Goal: Information Seeking & Learning: Learn about a topic

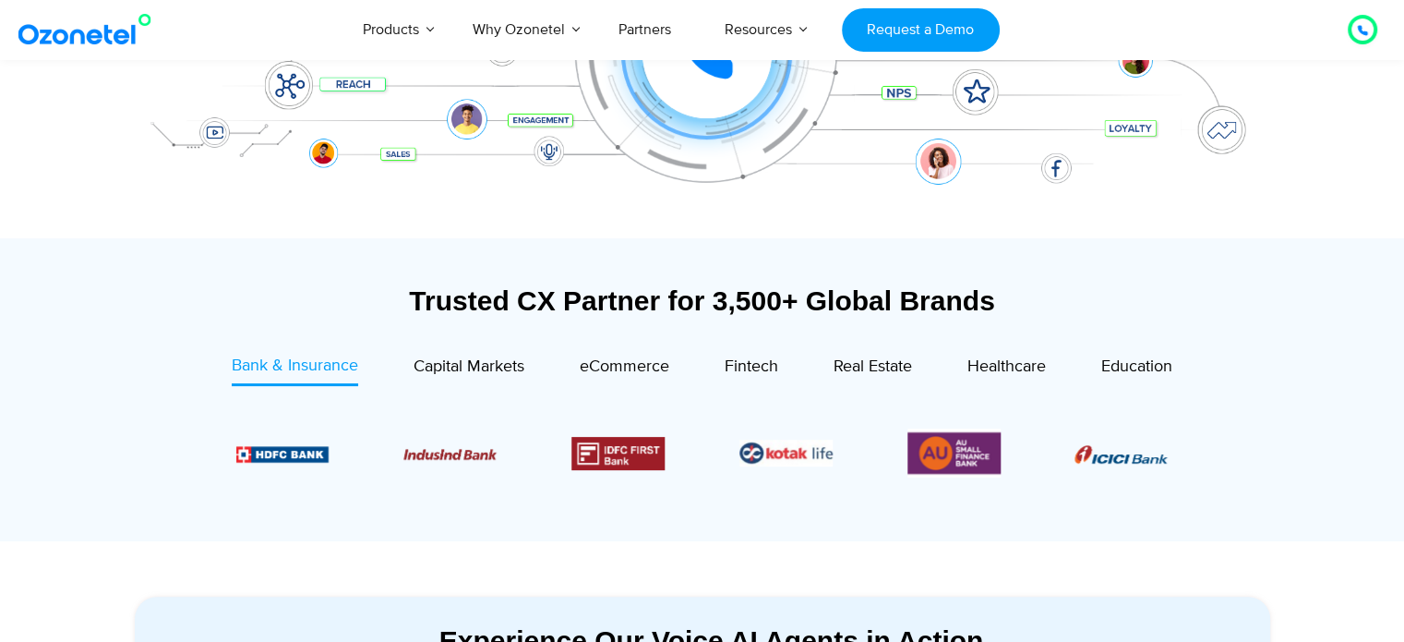
scroll to position [462, 0]
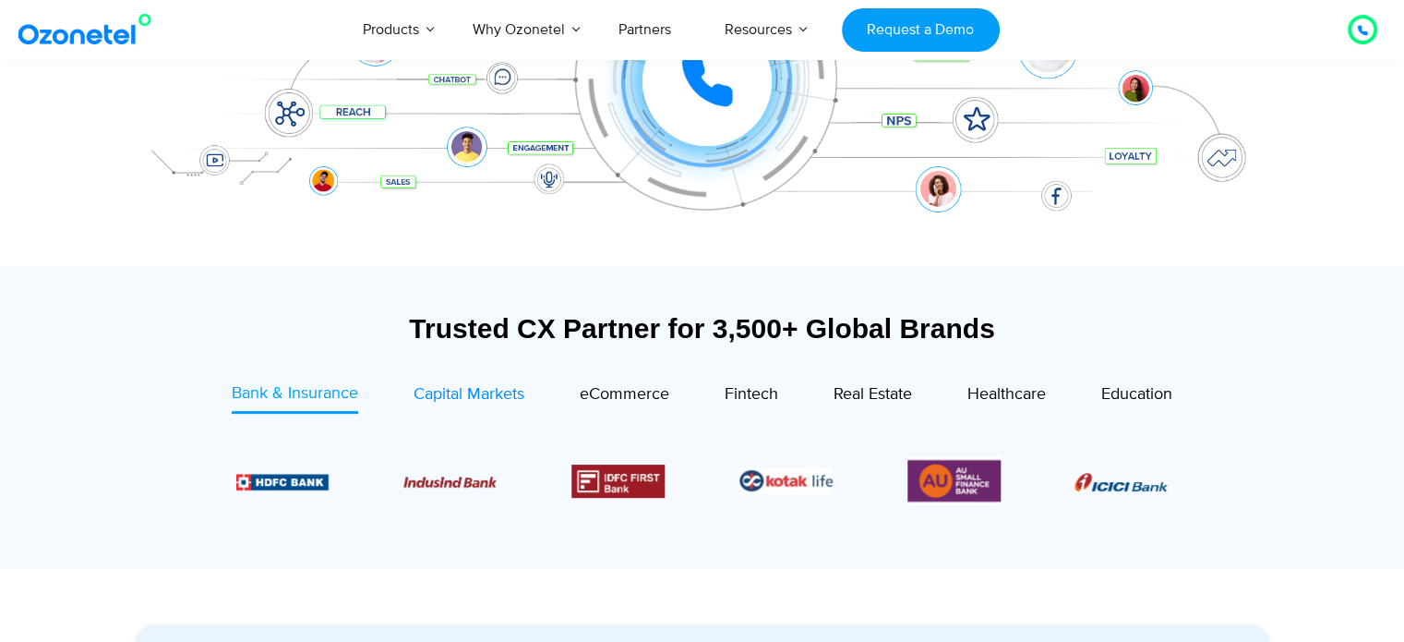
click at [434, 405] on div "Capital Markets" at bounding box center [469, 394] width 111 height 25
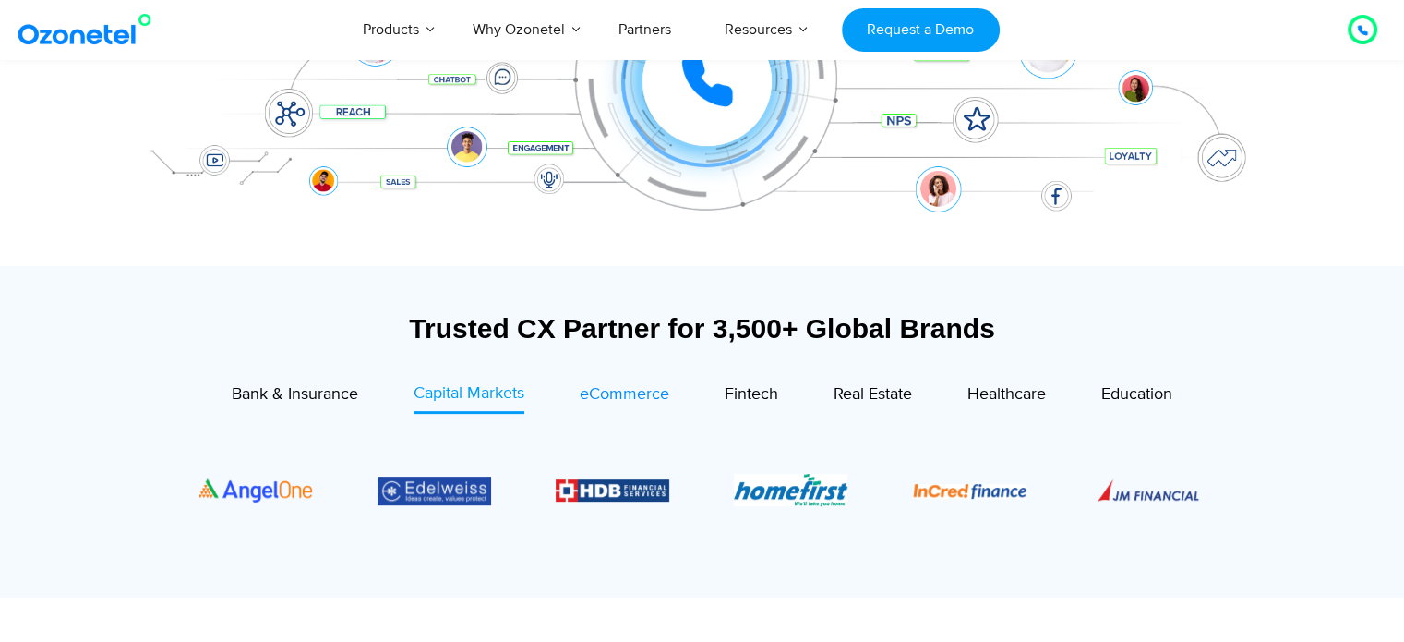
click at [626, 392] on span "eCommerce" at bounding box center [625, 394] width 90 height 20
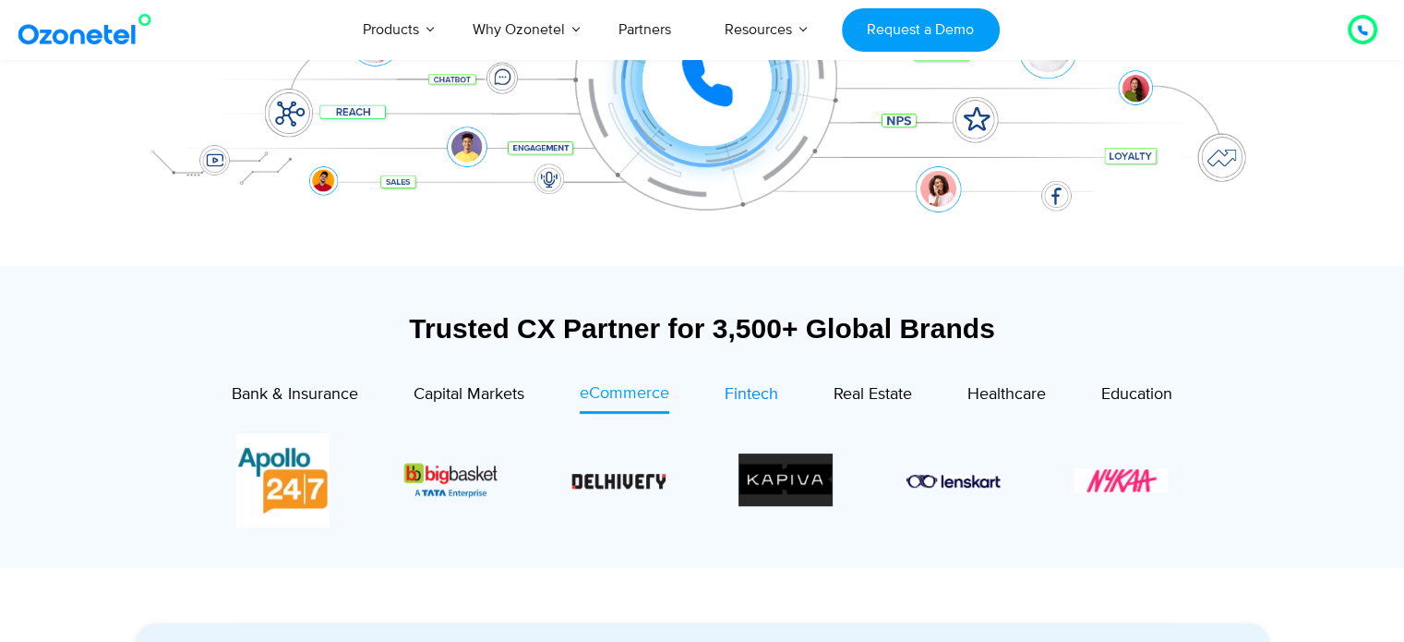
click at [739, 387] on span "Fintech" at bounding box center [752, 394] width 54 height 20
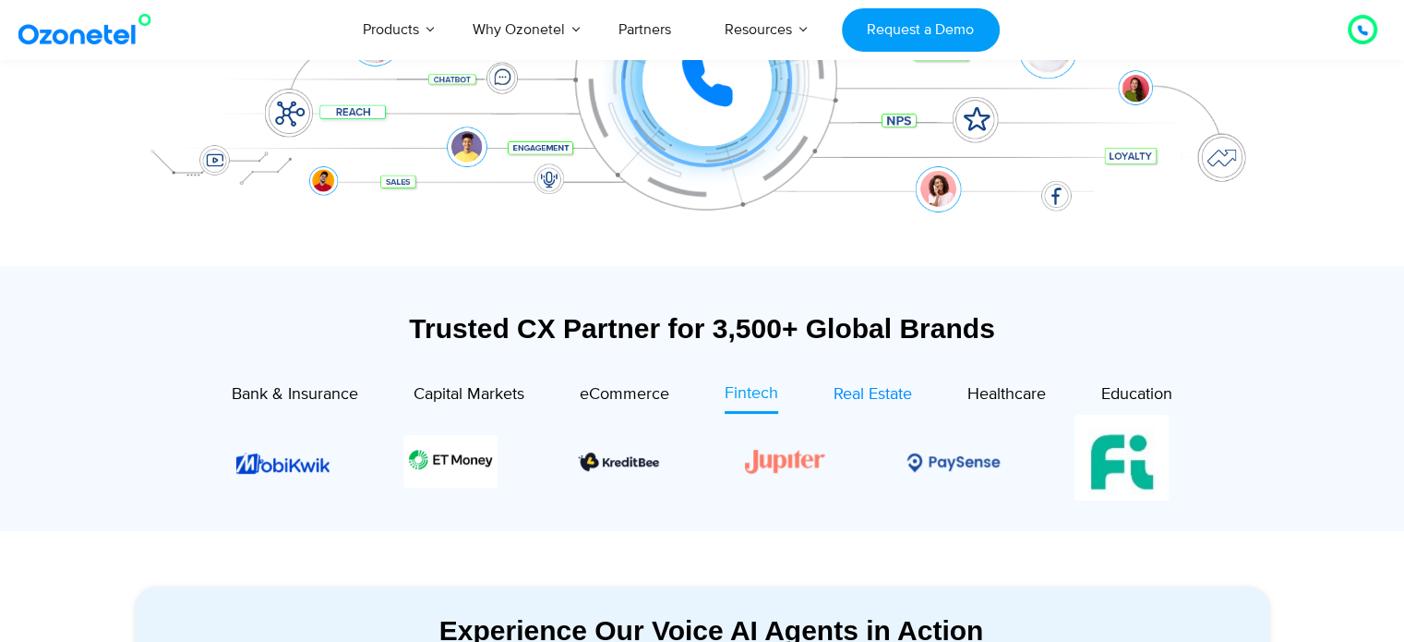
click at [861, 398] on span "Real Estate" at bounding box center [873, 394] width 78 height 20
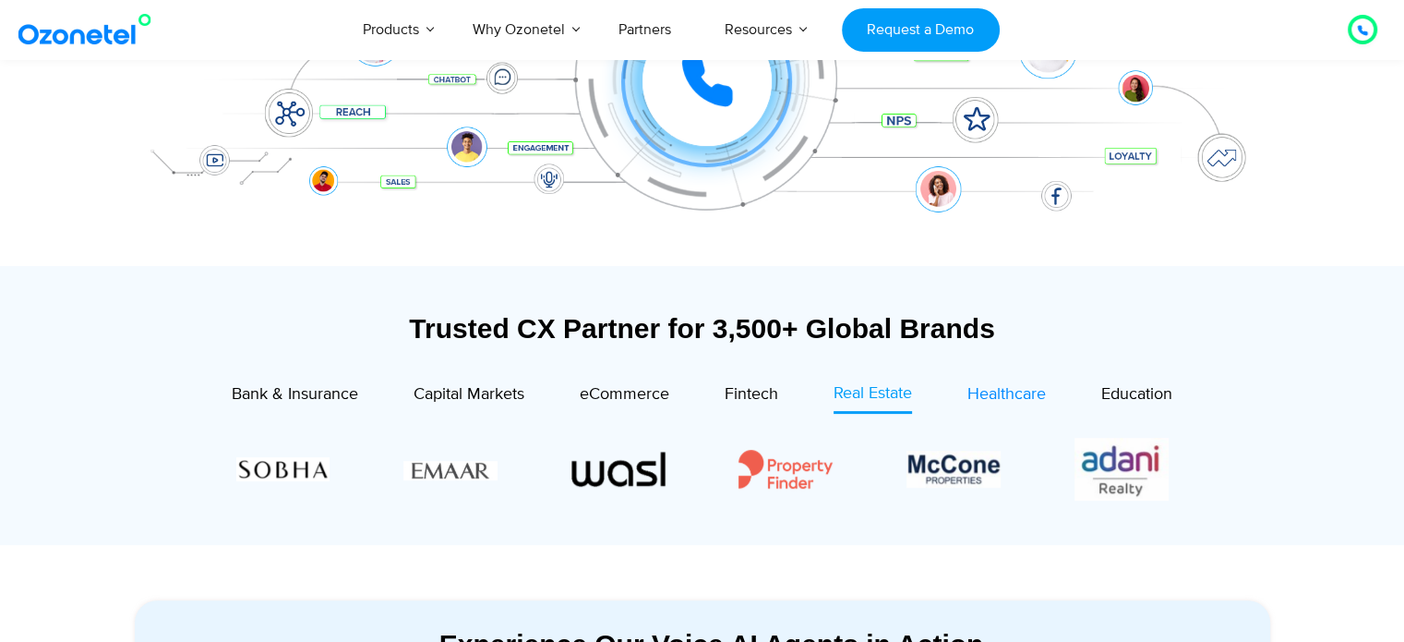
click at [1006, 391] on span "Healthcare" at bounding box center [1007, 394] width 78 height 20
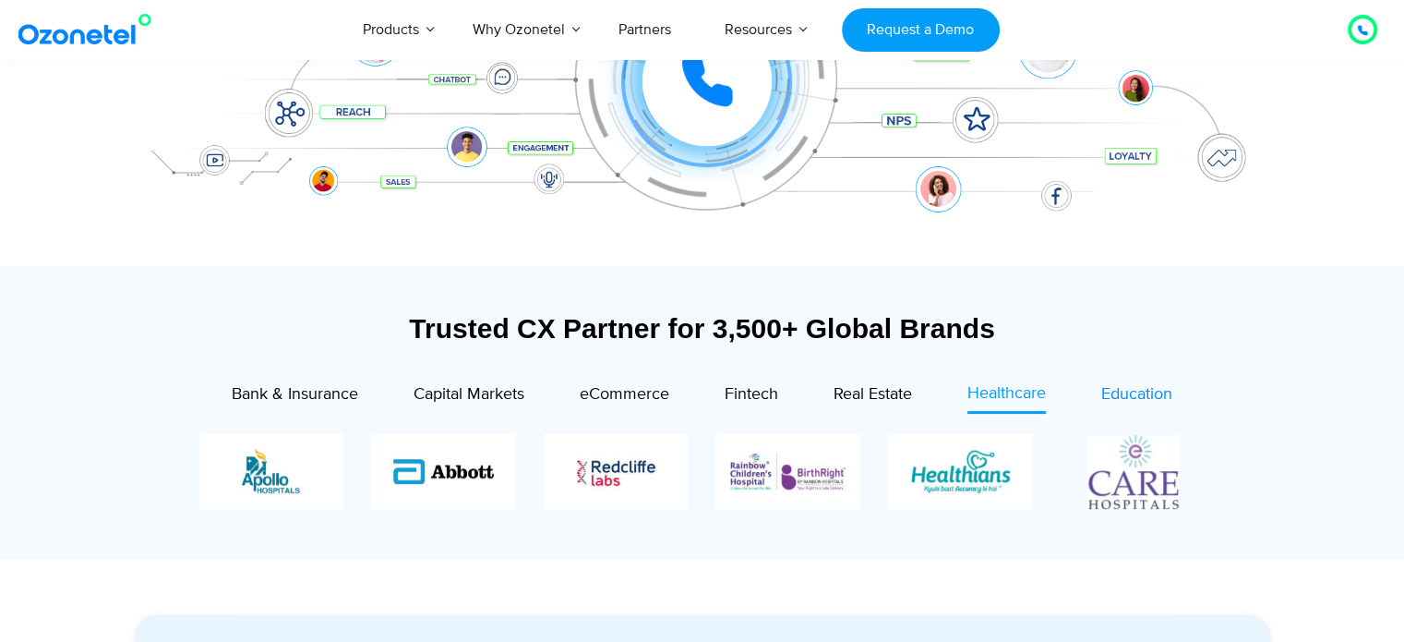
click at [1139, 406] on div "Education" at bounding box center [1137, 394] width 71 height 25
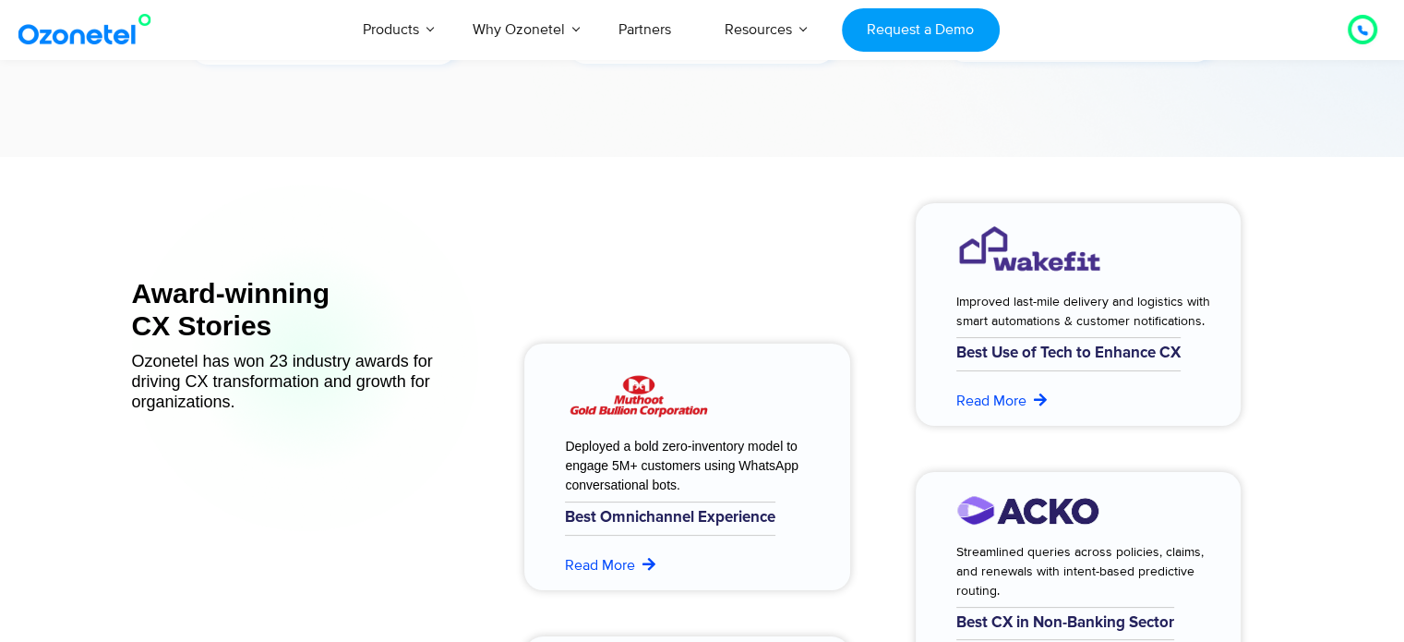
scroll to position [7479, 0]
